Goal: Obtain resource: Download file/media

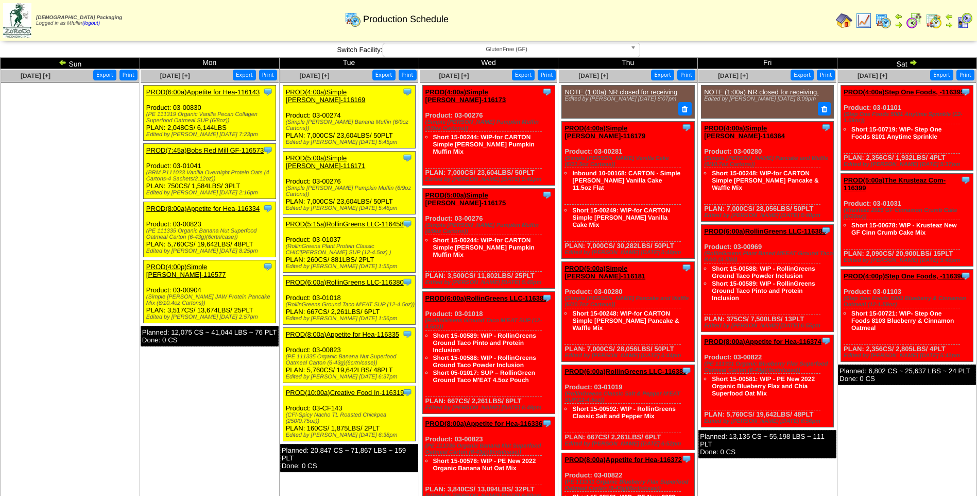
click at [446, 50] on span "GlutenFree (GF)" at bounding box center [506, 49] width 239 height 12
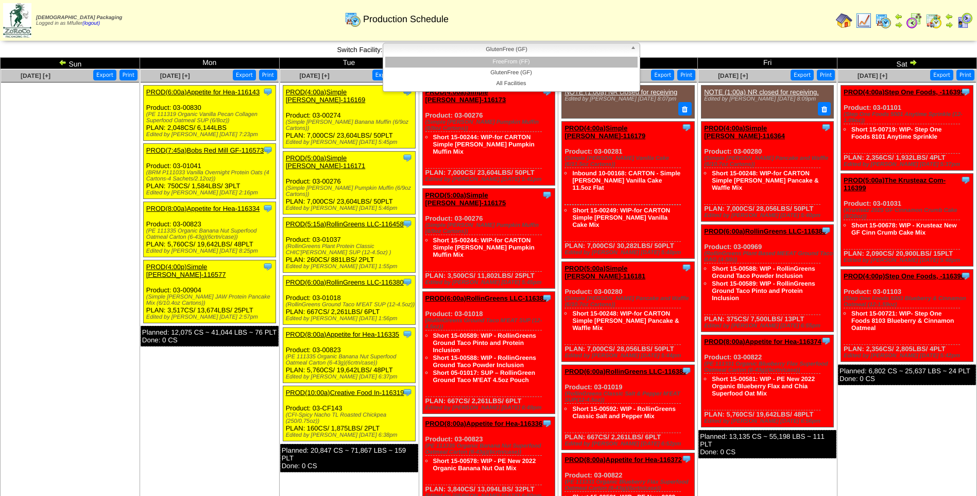
click at [456, 65] on li "FreeFrom (FF)" at bounding box center [511, 62] width 252 height 11
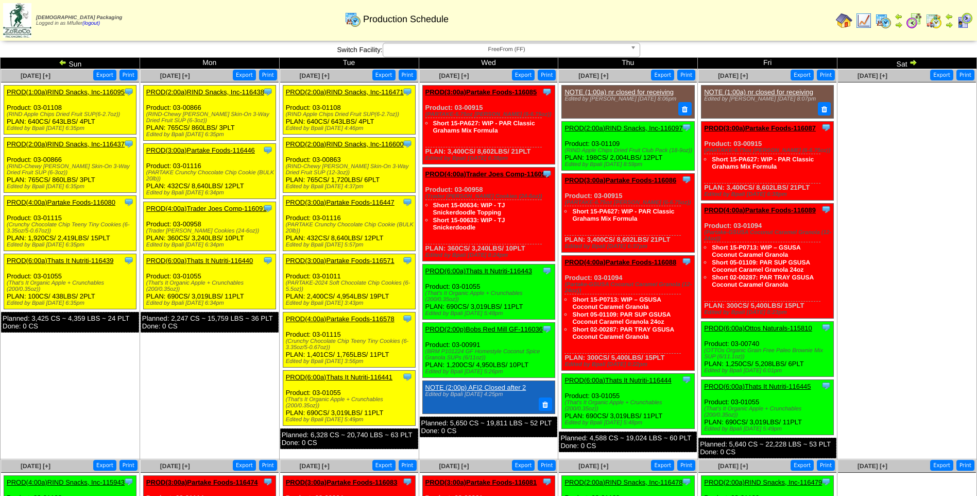
click at [344, 92] on link "PROD(2:00a)RIND Snacks, Inc-116471" at bounding box center [345, 92] width 118 height 8
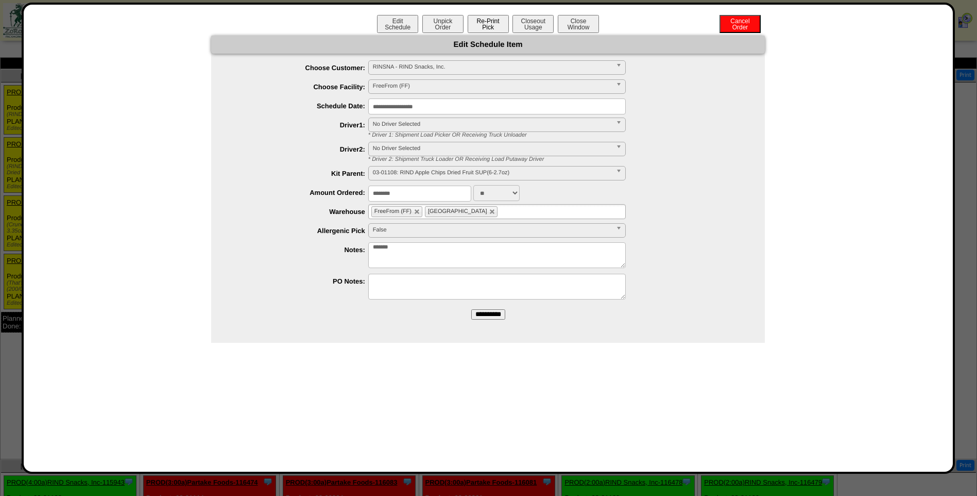
click at [487, 26] on button "Re-Print Pick" at bounding box center [488, 24] width 41 height 18
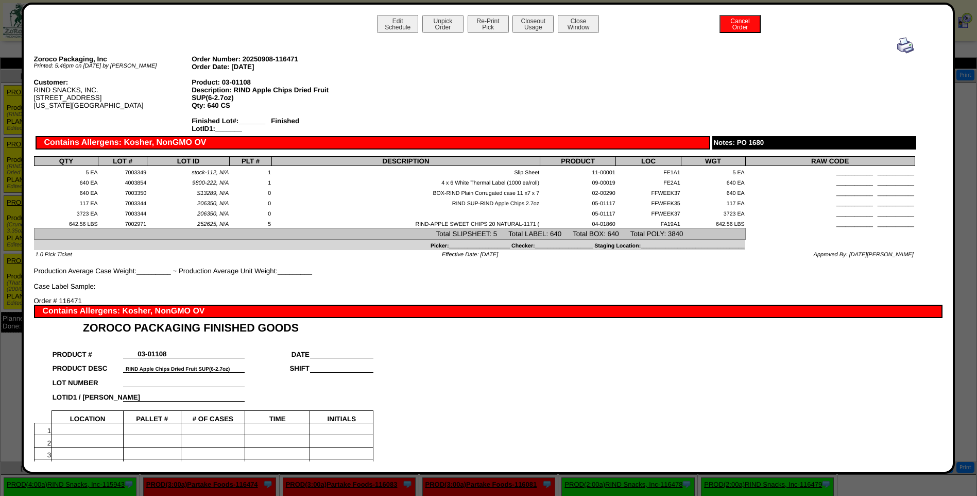
click at [897, 44] on img at bounding box center [905, 45] width 16 height 16
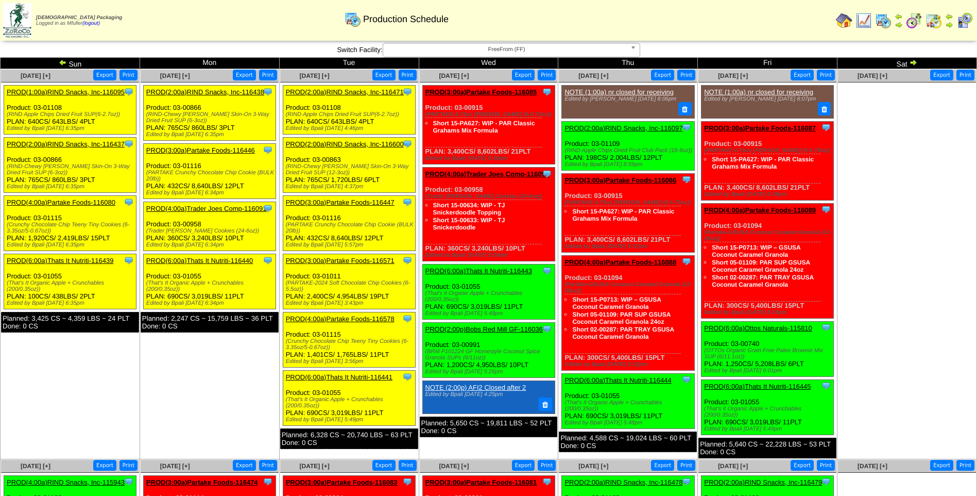
click at [344, 141] on link "PROD(2:00a)RIND Snacks, Inc-116600" at bounding box center [345, 144] width 118 height 8
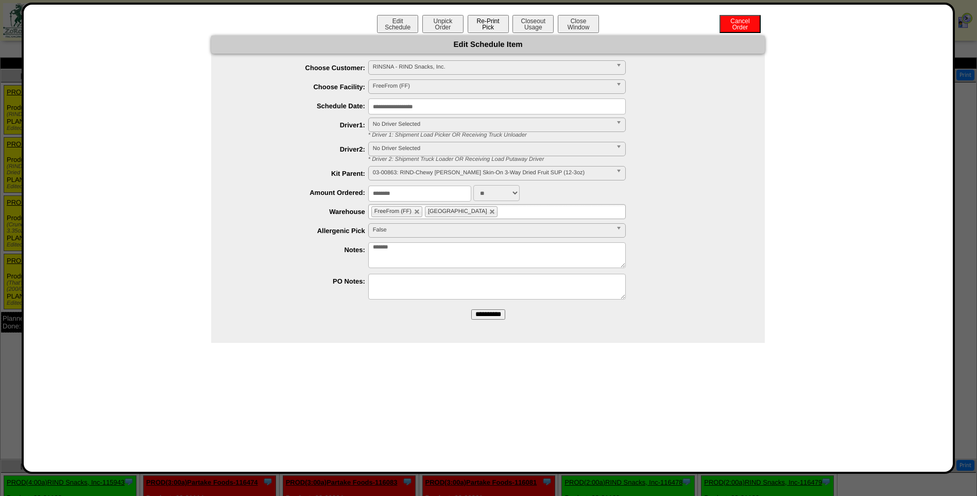
click at [485, 26] on button "Re-Print Pick" at bounding box center [488, 24] width 41 height 18
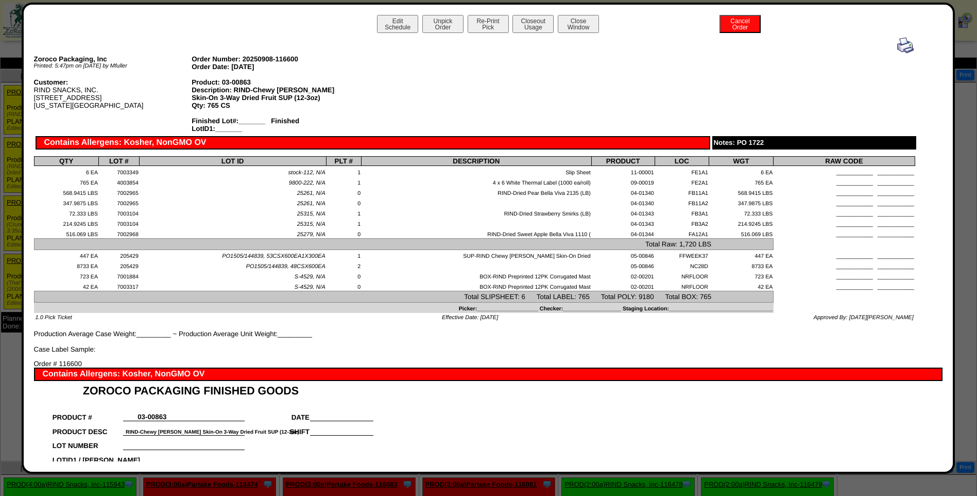
click at [897, 44] on img at bounding box center [905, 45] width 16 height 16
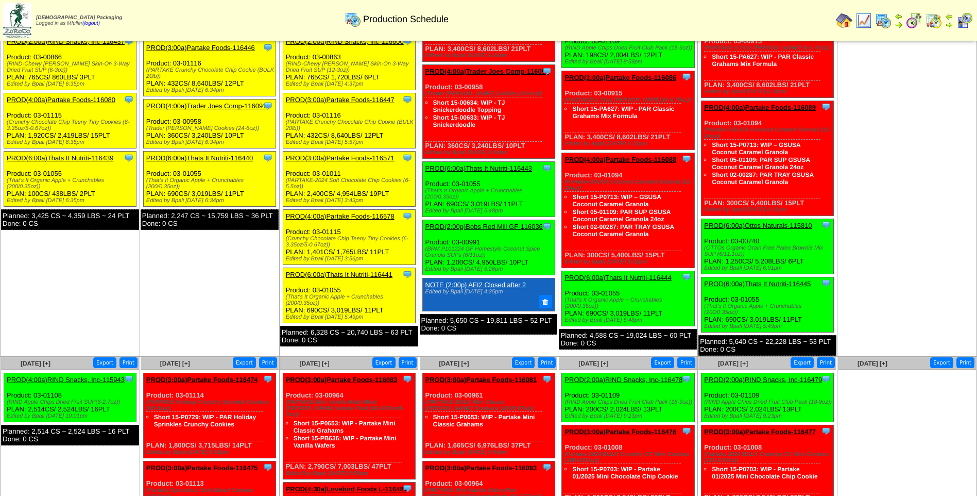
scroll to position [103, 0]
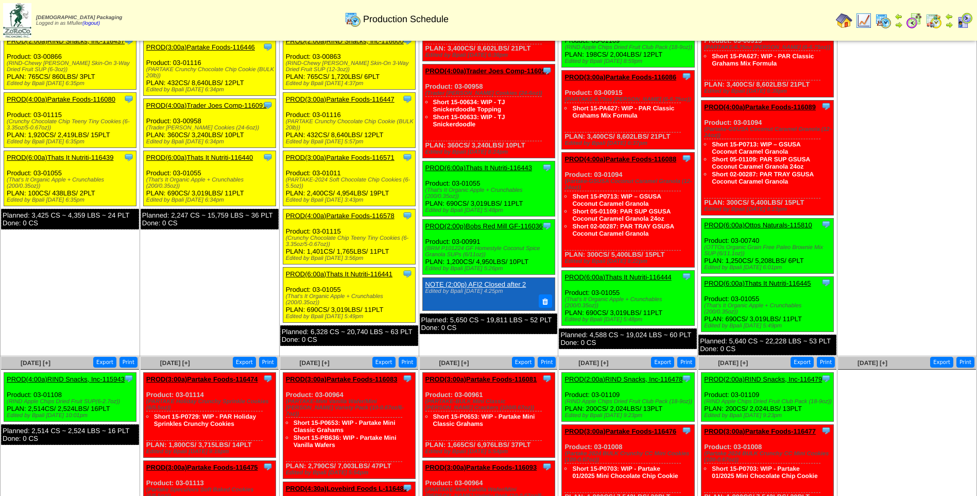
click at [350, 100] on link "PROD(3:00a)Partake Foods-116447" at bounding box center [340, 99] width 109 height 8
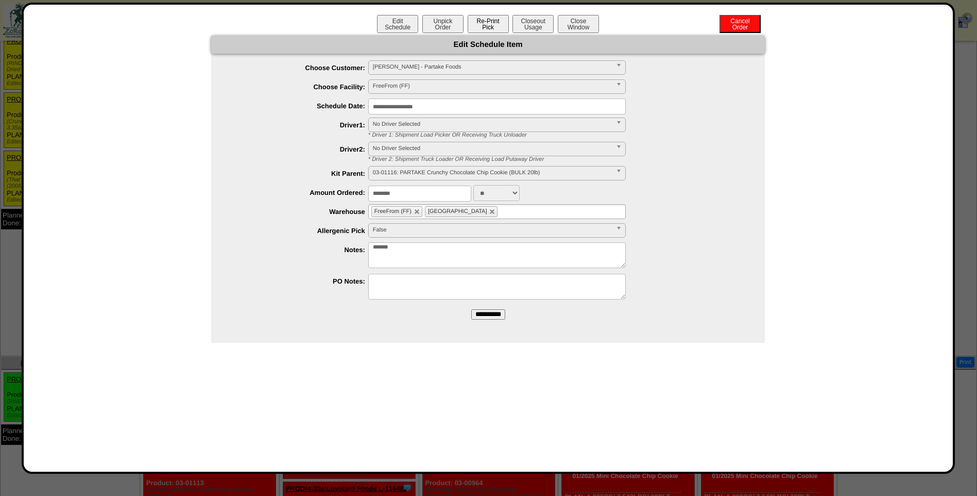
click at [492, 26] on button "Re-Print Pick" at bounding box center [488, 24] width 41 height 18
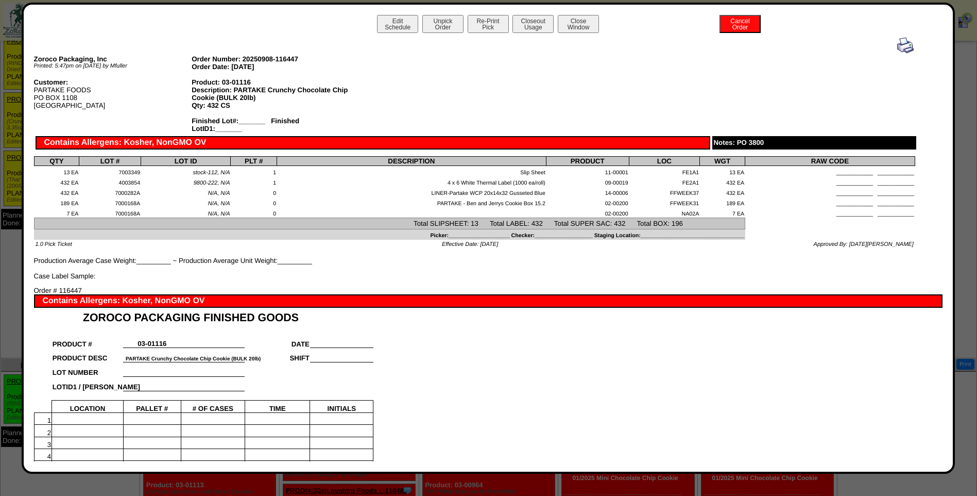
click at [897, 47] on img at bounding box center [905, 45] width 16 height 16
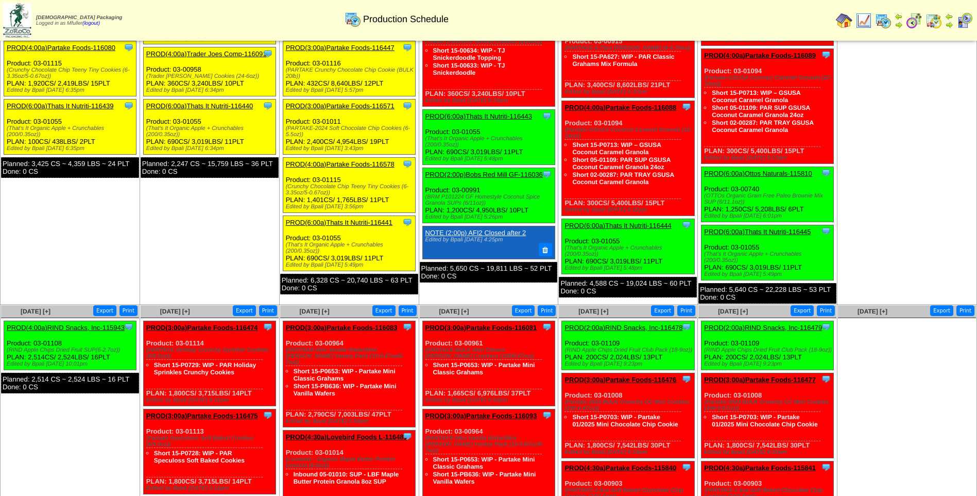
scroll to position [103, 0]
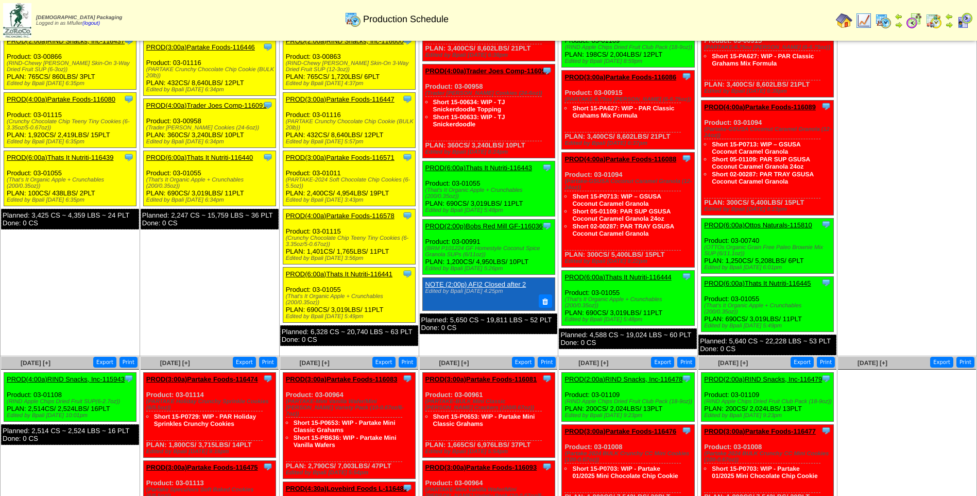
click at [356, 156] on link "PROD(3:00a)Partake Foods-116571" at bounding box center [340, 157] width 109 height 8
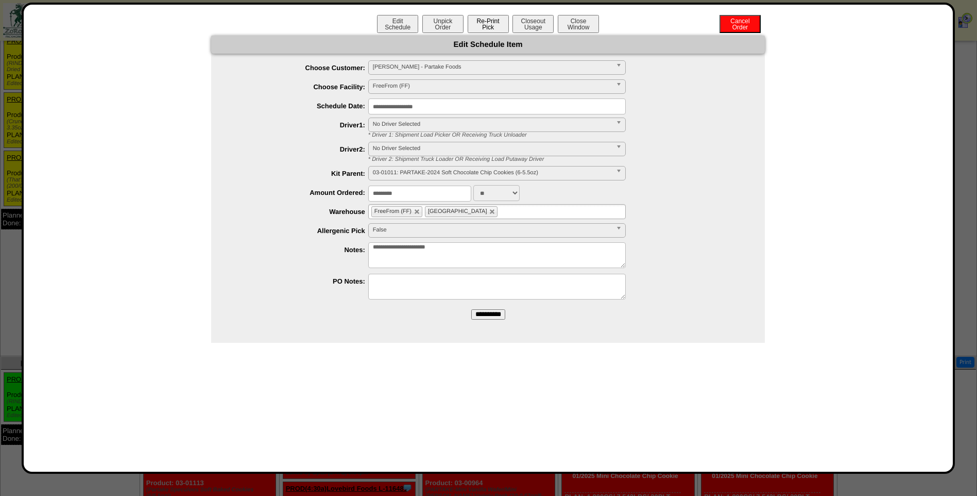
click at [490, 24] on button "Re-Print Pick" at bounding box center [488, 24] width 41 height 18
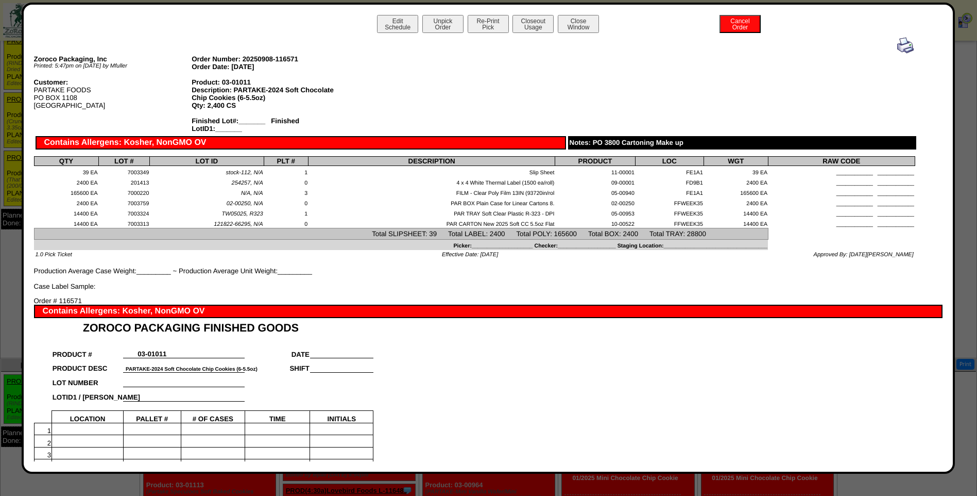
click at [897, 42] on img at bounding box center [905, 45] width 16 height 16
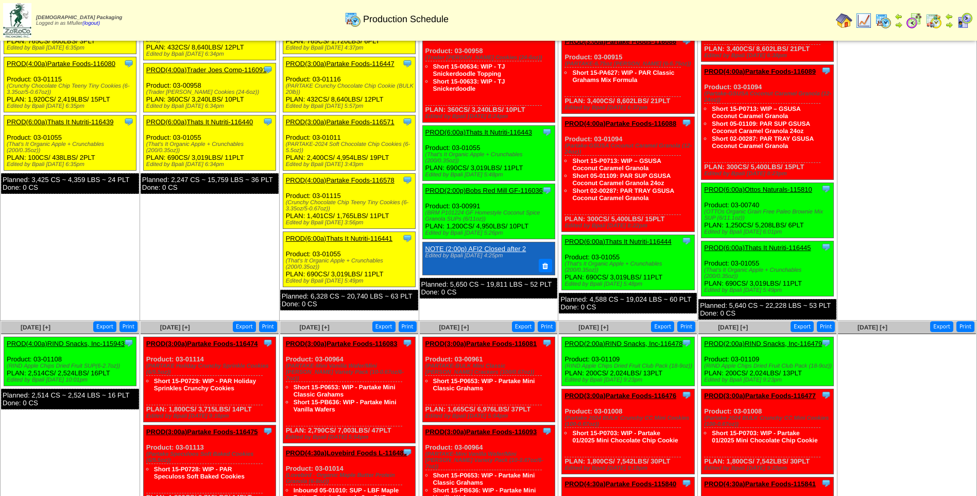
scroll to position [155, 0]
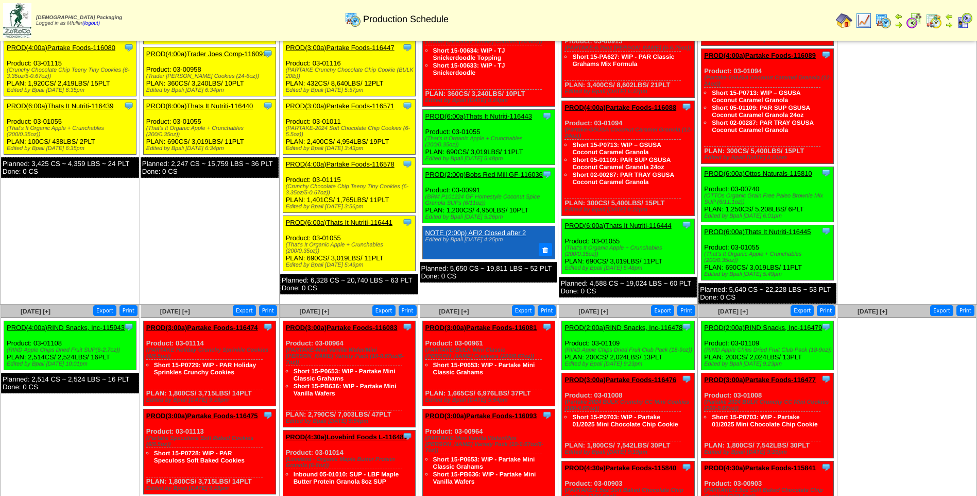
click at [337, 161] on link "PROD(4:00a)Partake Foods-116578" at bounding box center [340, 164] width 109 height 8
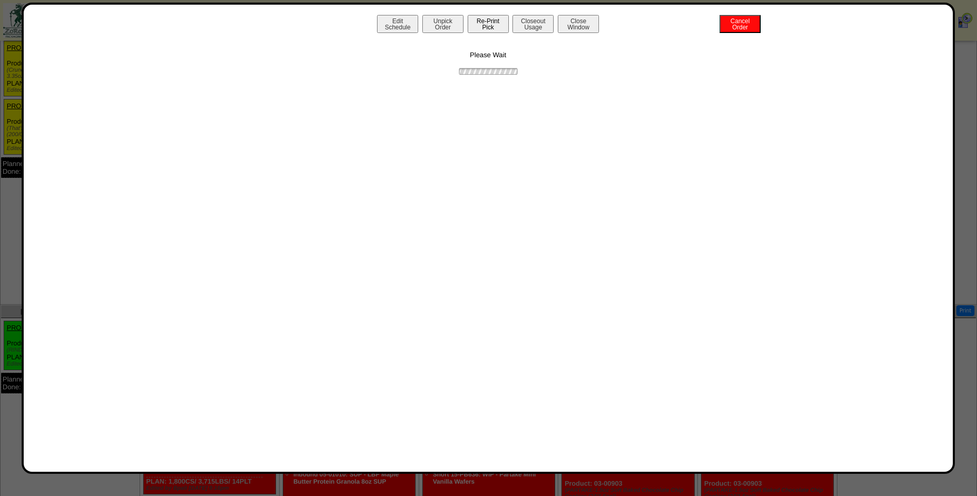
click at [486, 19] on button "Re-Print Pick" at bounding box center [488, 24] width 41 height 18
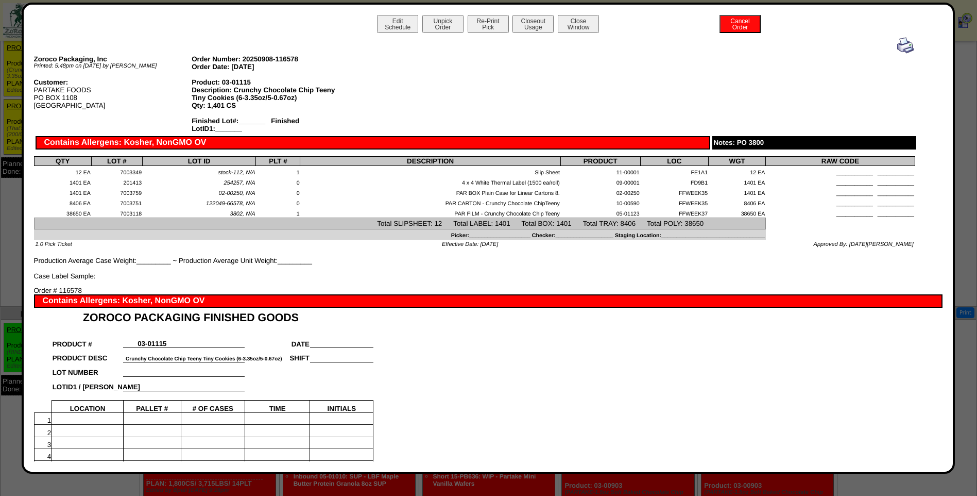
click at [900, 44] on img at bounding box center [905, 45] width 16 height 16
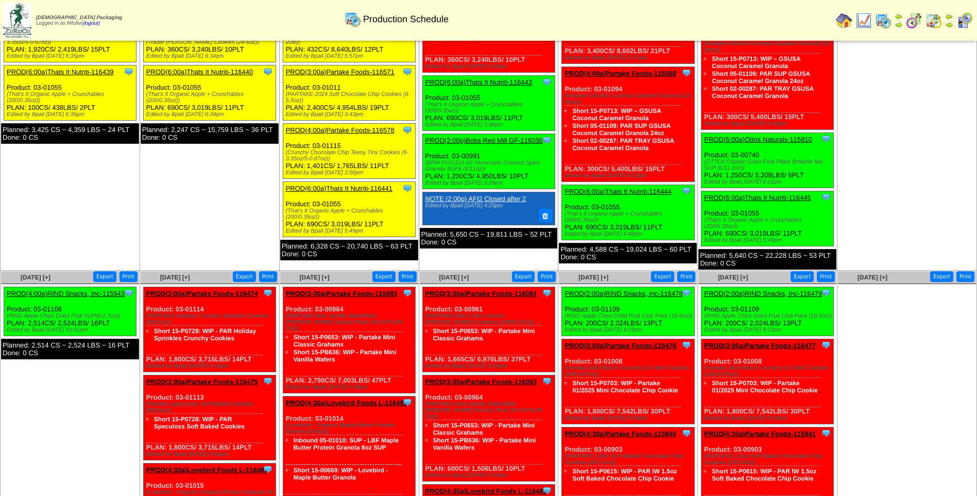
scroll to position [206, 0]
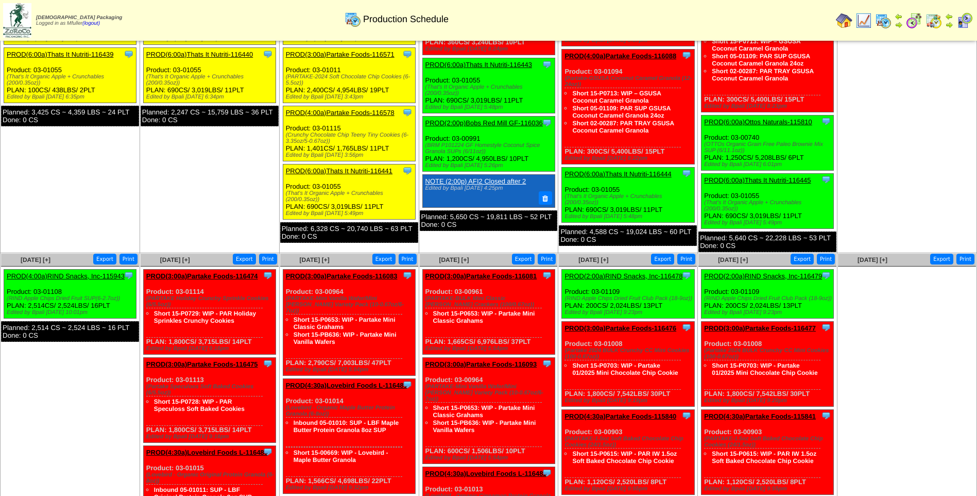
click at [348, 173] on link "PROD(6:00a)Thats It Nutriti-116441" at bounding box center [339, 171] width 107 height 8
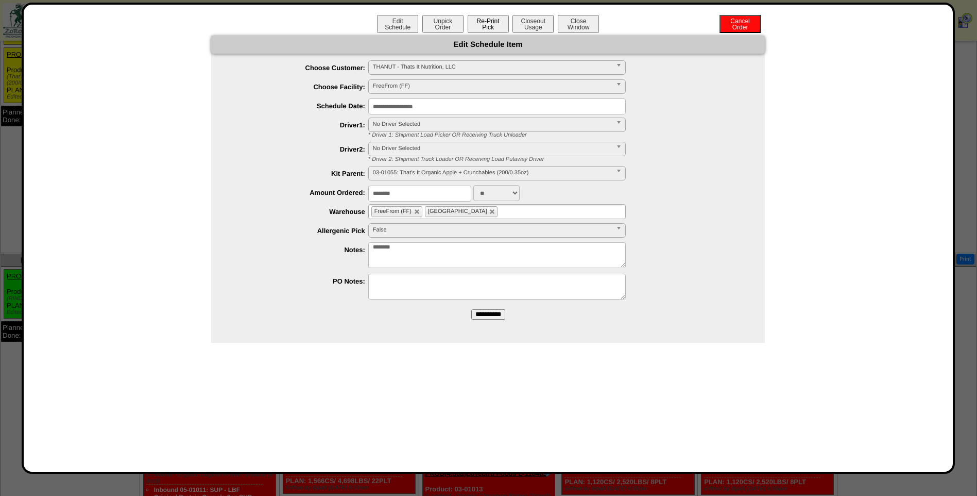
click at [493, 24] on button "Re-Print Pick" at bounding box center [488, 24] width 41 height 18
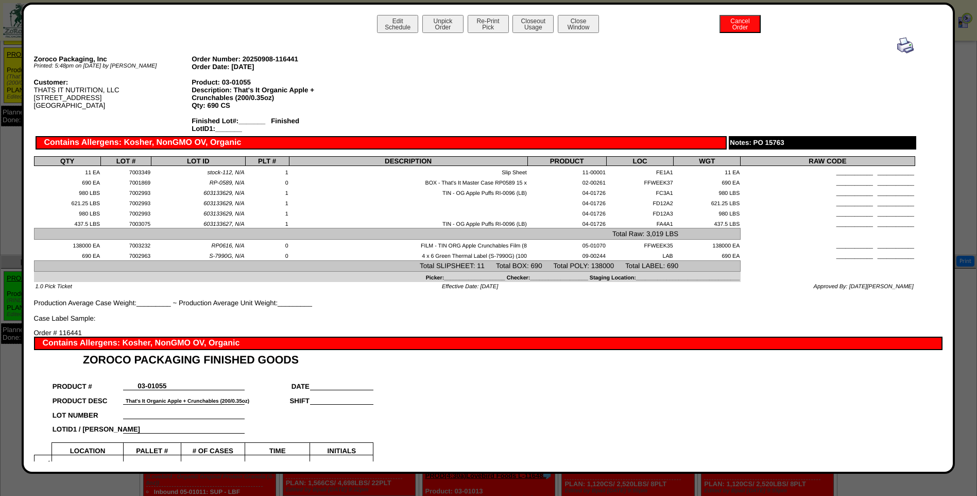
click at [897, 47] on img at bounding box center [905, 45] width 16 height 16
